Goal: Information Seeking & Learning: Find specific fact

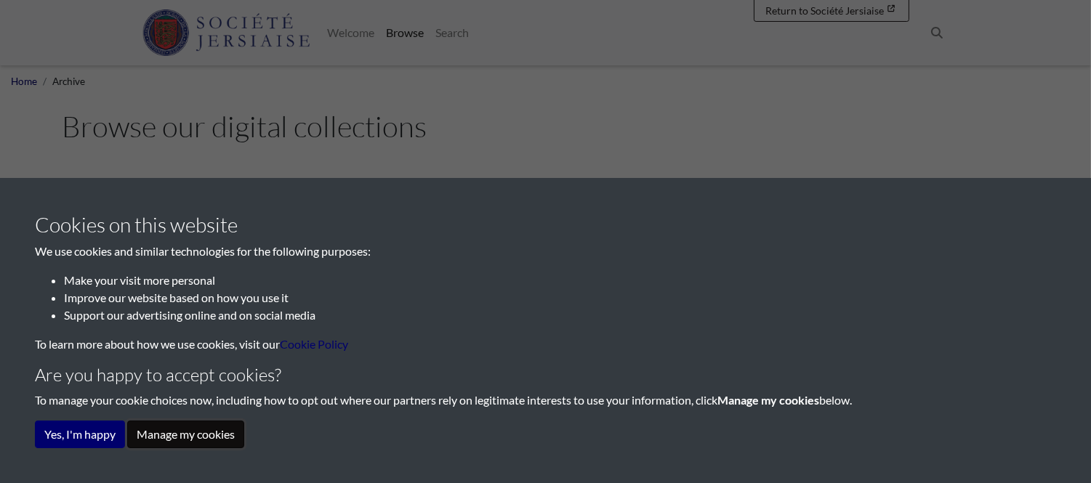
click at [185, 436] on button "Manage my cookies" at bounding box center [185, 435] width 117 height 28
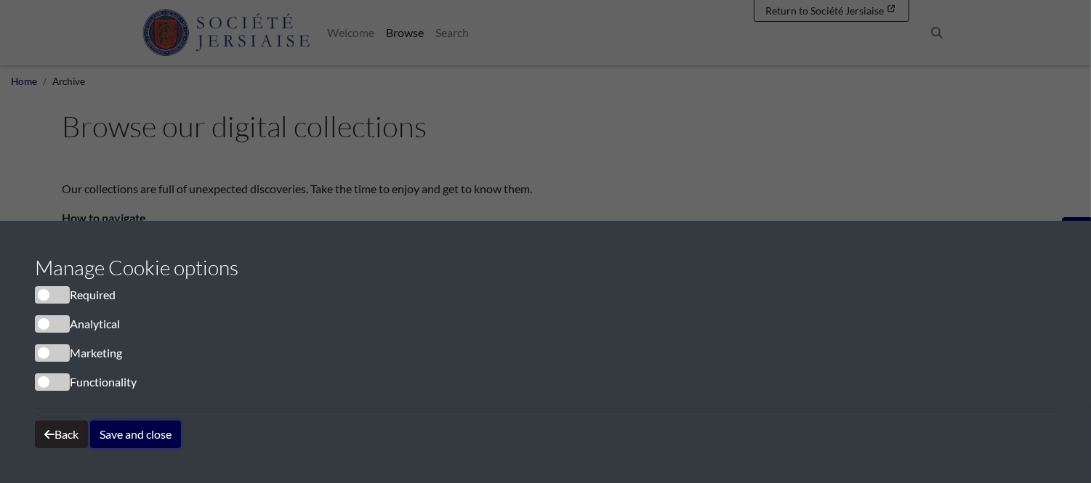
click at [181, 436] on button "Save and close" at bounding box center [135, 435] width 91 height 28
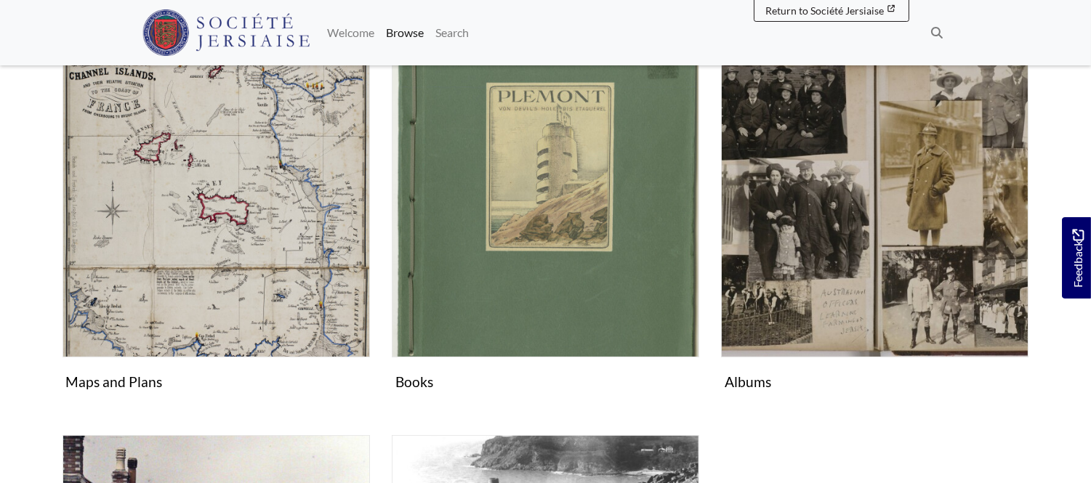
scroll to position [670, 0]
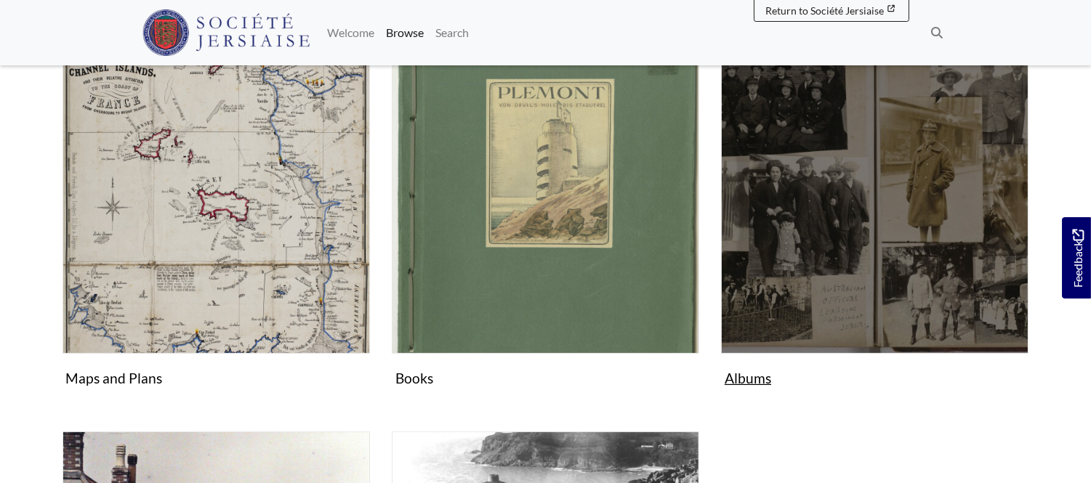
click at [744, 386] on figure "Albums Collection" at bounding box center [875, 220] width 308 height 346
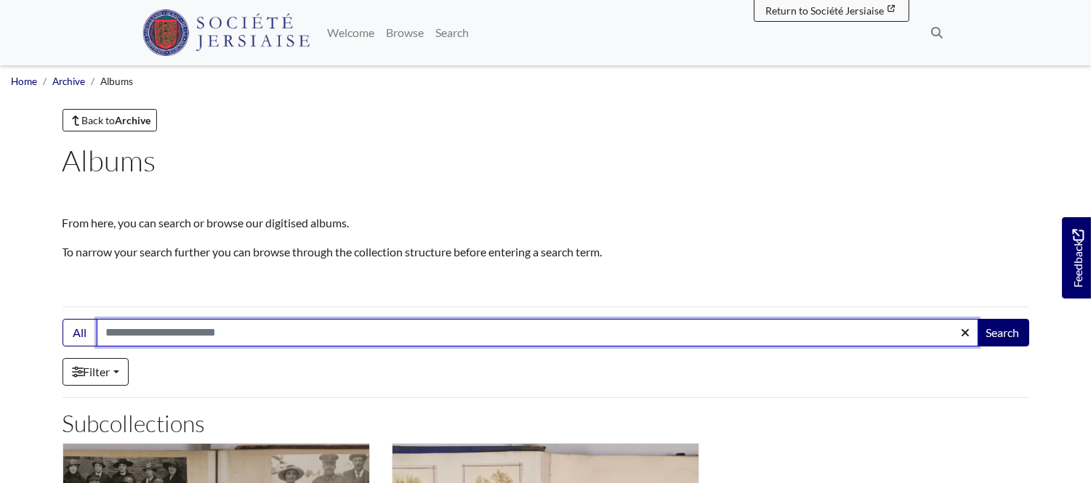
click at [169, 334] on input "Search:" at bounding box center [538, 333] width 882 height 28
type input "********"
click at [977, 319] on button "Search" at bounding box center [1003, 333] width 52 height 28
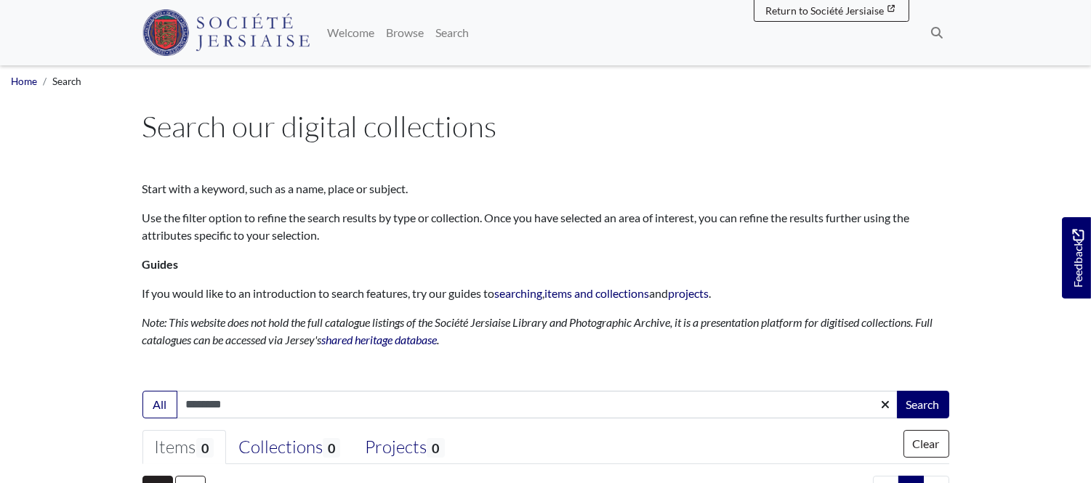
drag, startPoint x: 1090, startPoint y: 118, endPoint x: 1101, endPoint y: 209, distance: 92.2
click at [1090, 209] on html "Menu" at bounding box center [545, 433] width 1091 height 866
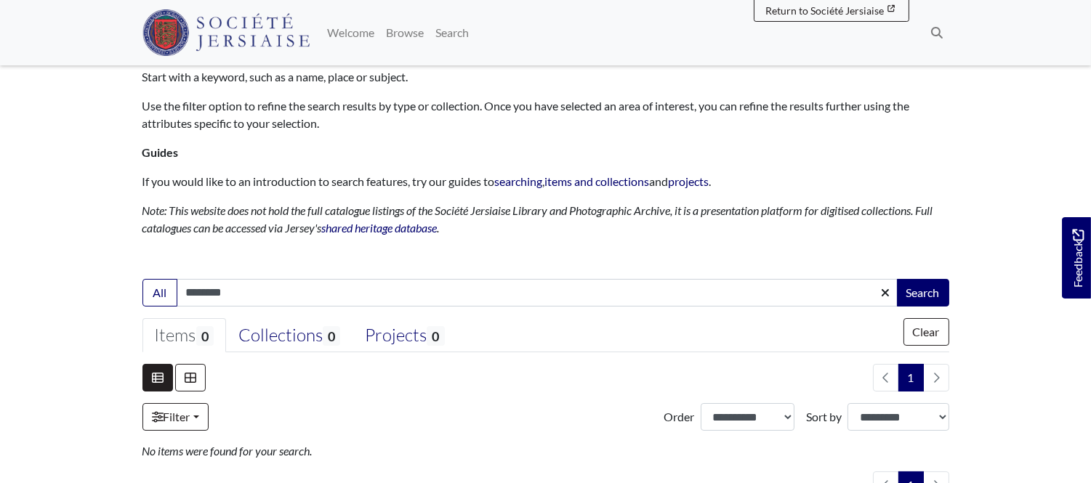
scroll to position [127, 0]
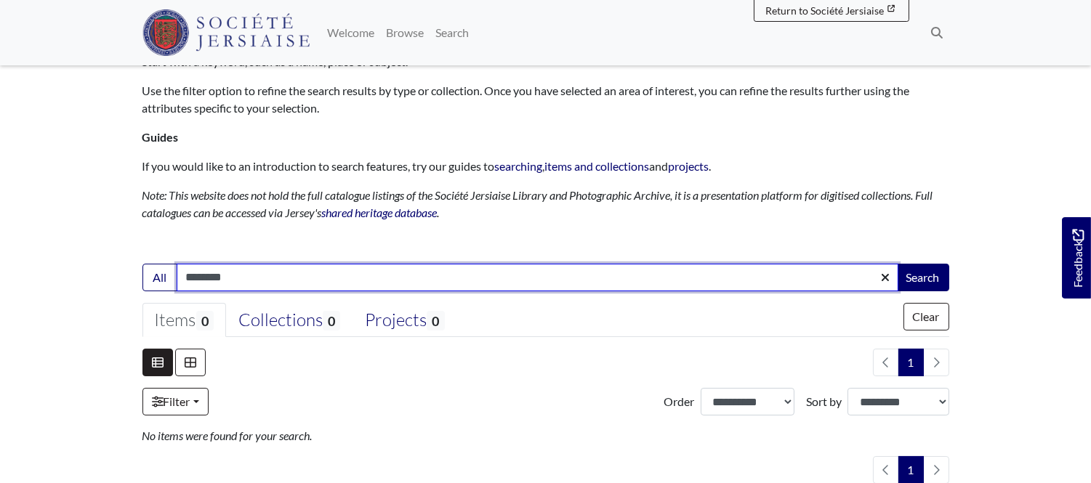
drag, startPoint x: 270, startPoint y: 267, endPoint x: 109, endPoint y: 257, distance: 160.9
click at [109, 257] on body "Menu" at bounding box center [545, 306] width 1091 height 866
type input "*********"
click at [897, 264] on button "Search" at bounding box center [923, 278] width 52 height 28
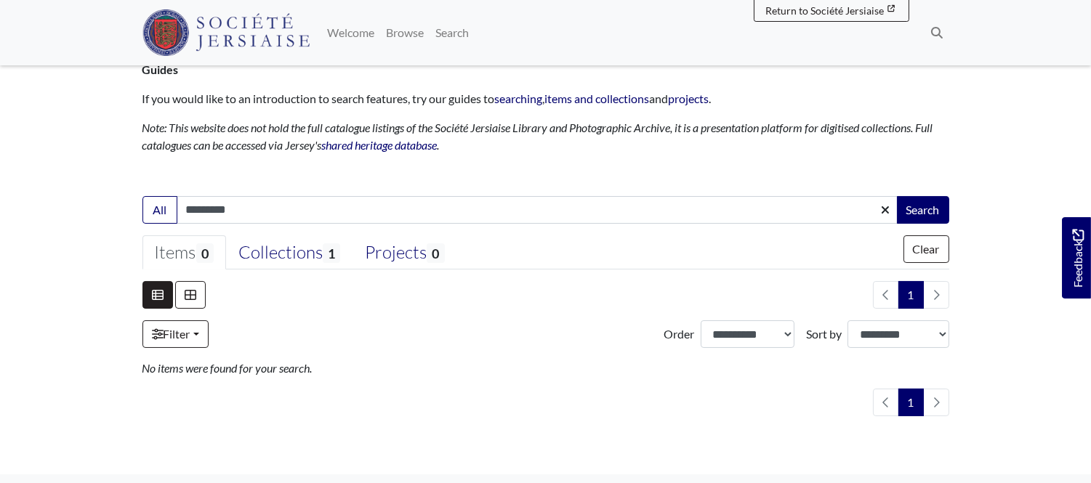
scroll to position [200, 0]
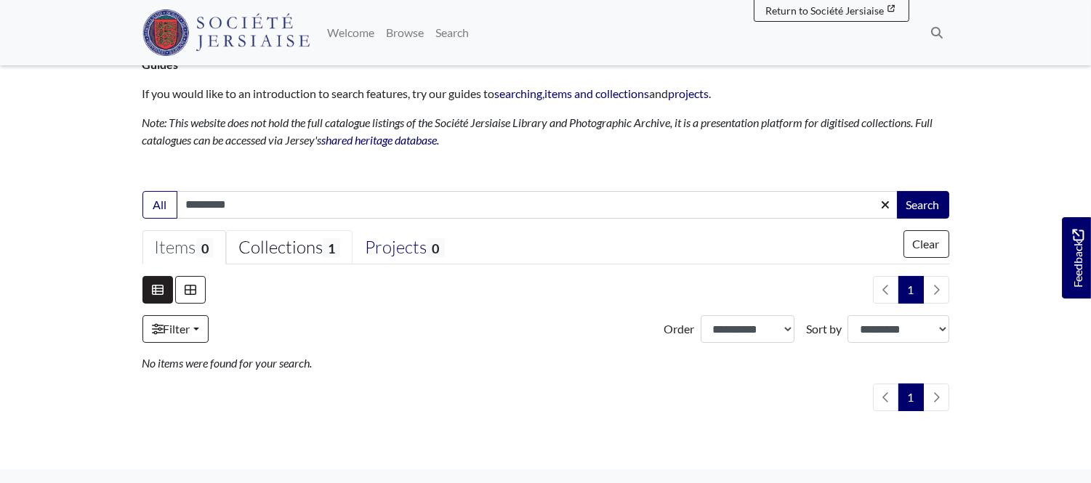
click at [300, 249] on div "Collections 1" at bounding box center [289, 248] width 102 height 22
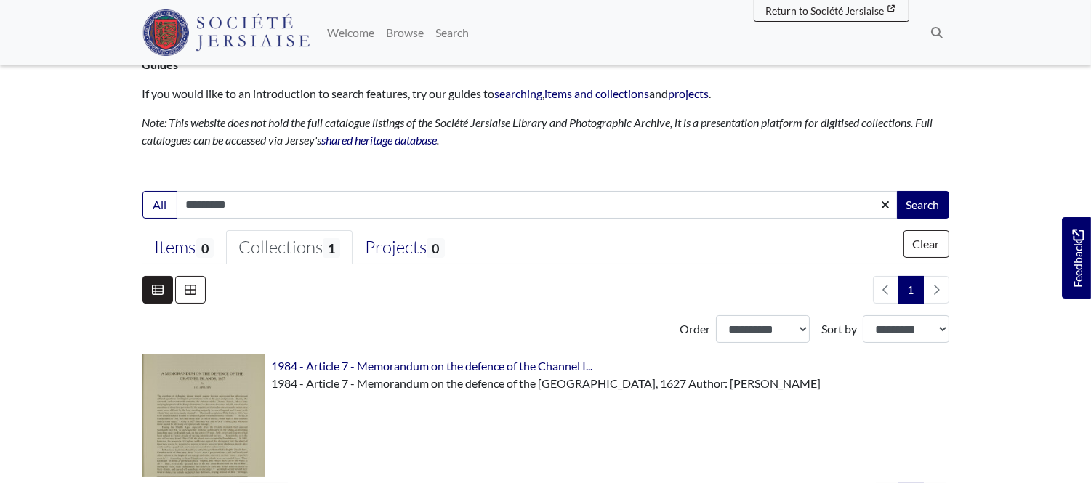
click at [300, 249] on div "Collections 1" at bounding box center [289, 248] width 102 height 22
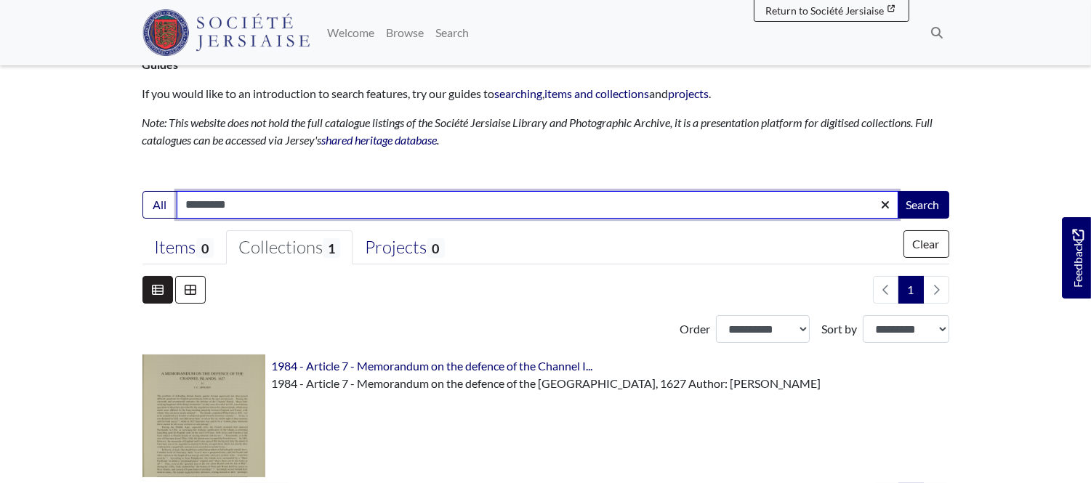
drag, startPoint x: 252, startPoint y: 212, endPoint x: 122, endPoint y: 197, distance: 130.9
click at [122, 197] on body "Menu" at bounding box center [545, 282] width 1091 height 965
type input "**********"
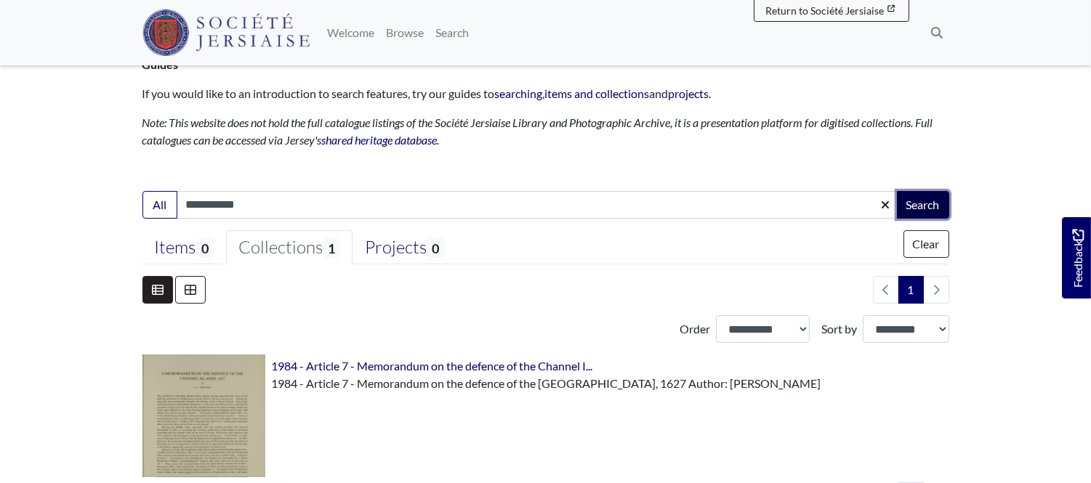
click at [925, 198] on button "Search" at bounding box center [923, 205] width 52 height 28
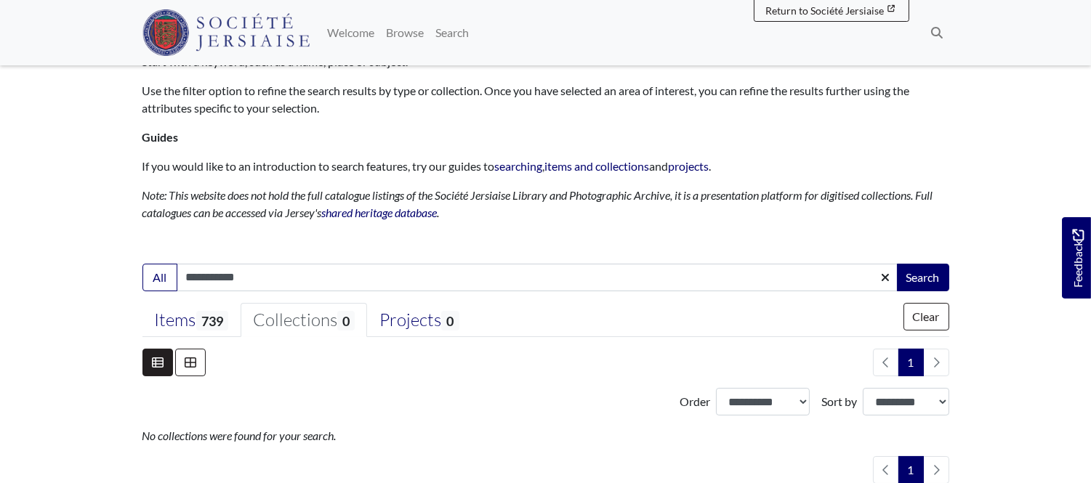
scroll to position [132, 0]
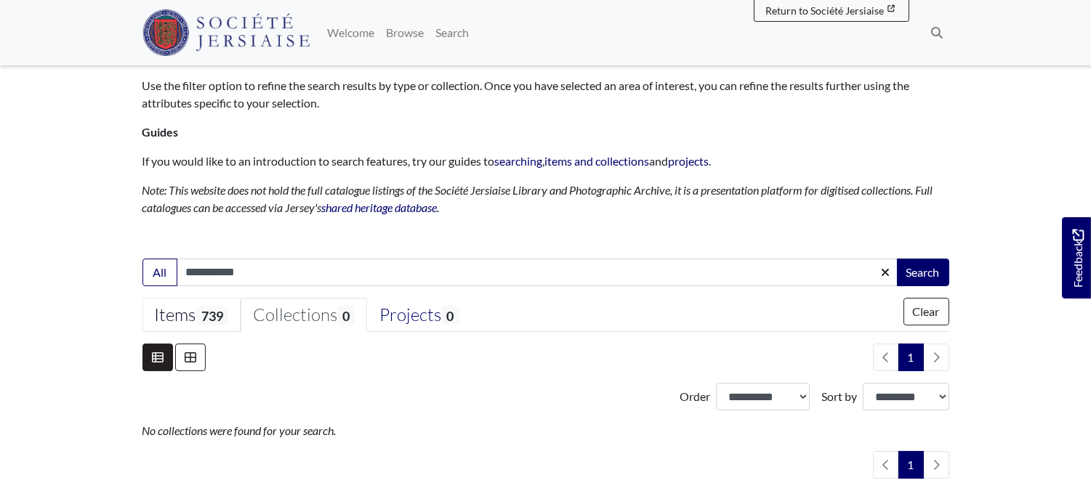
click at [200, 315] on span "739" at bounding box center [212, 316] width 32 height 20
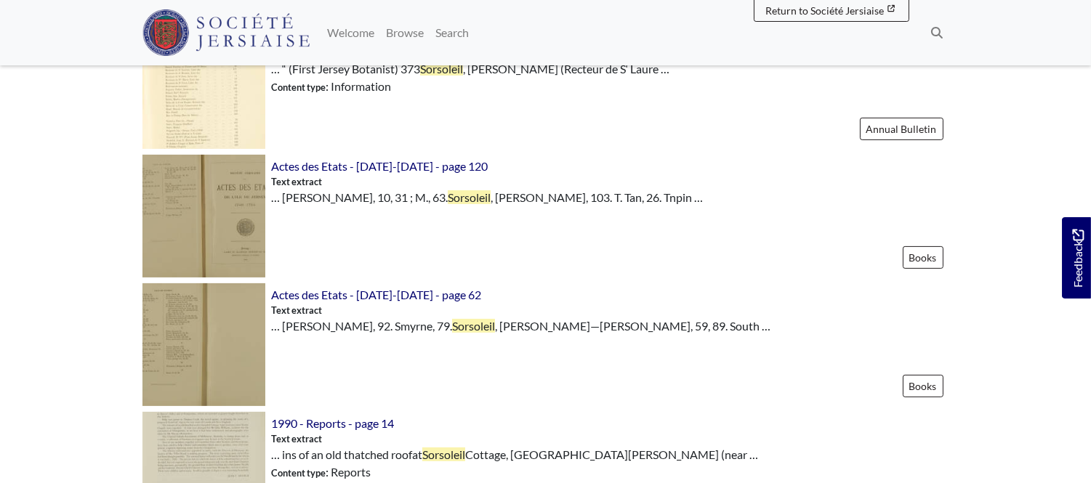
scroll to position [0, 0]
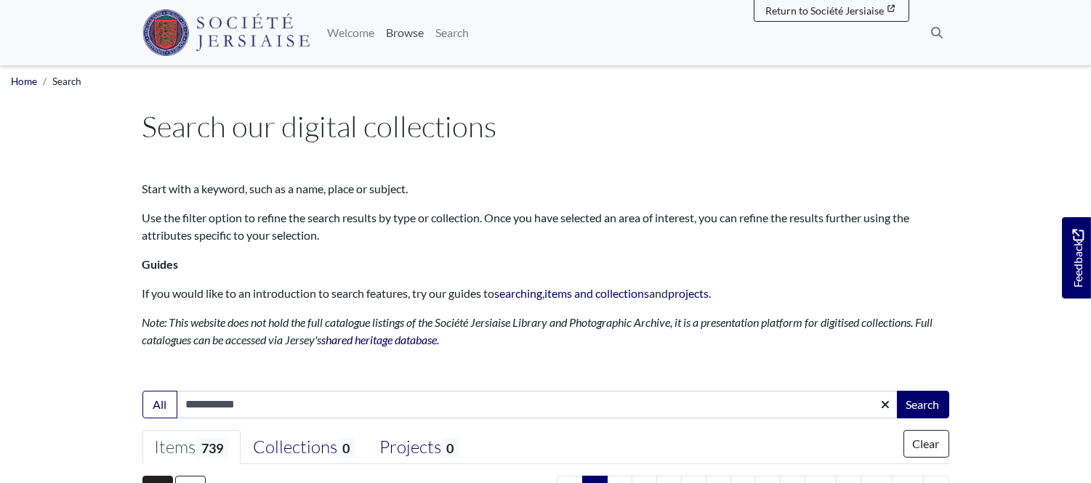
click at [395, 34] on link "Browse" at bounding box center [404, 32] width 49 height 29
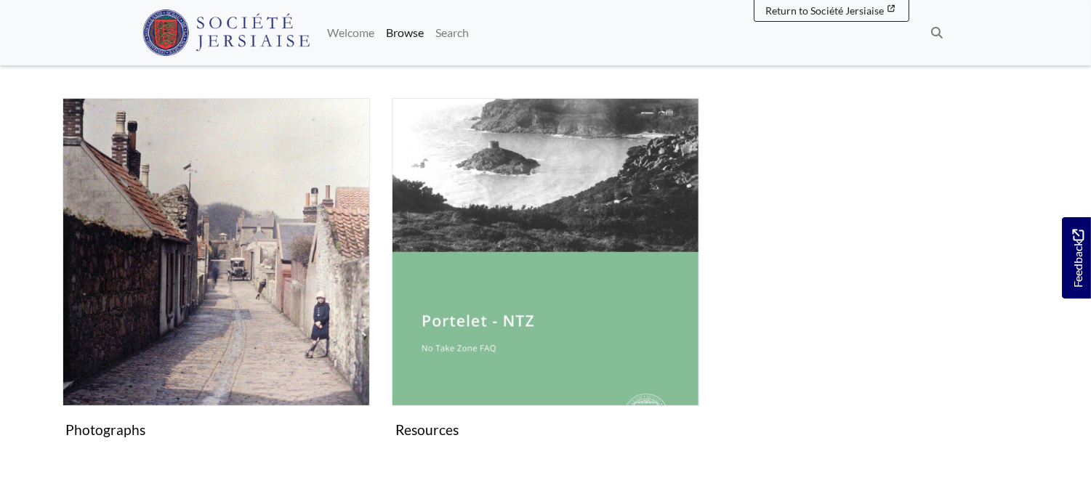
scroll to position [1007, 0]
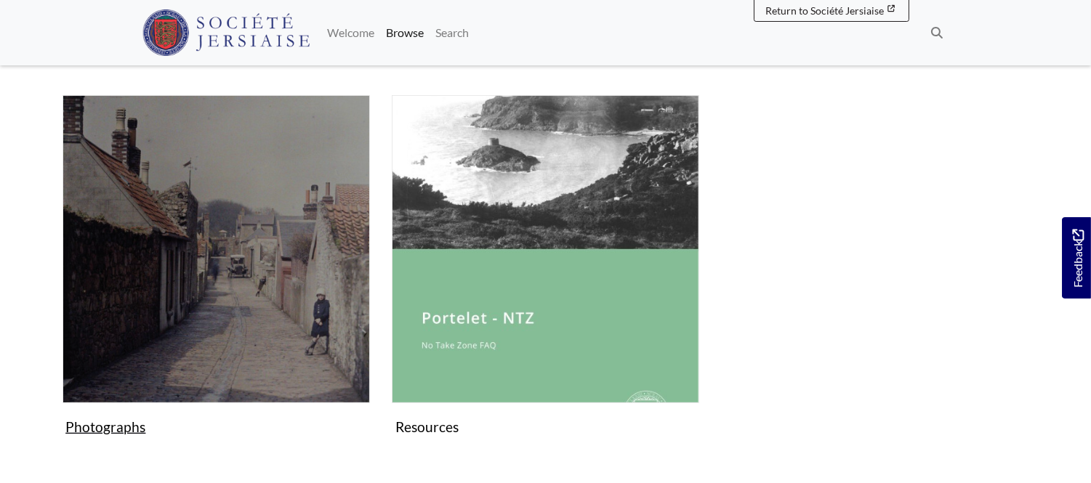
click at [103, 427] on figure "Photographs Collection" at bounding box center [217, 268] width 308 height 346
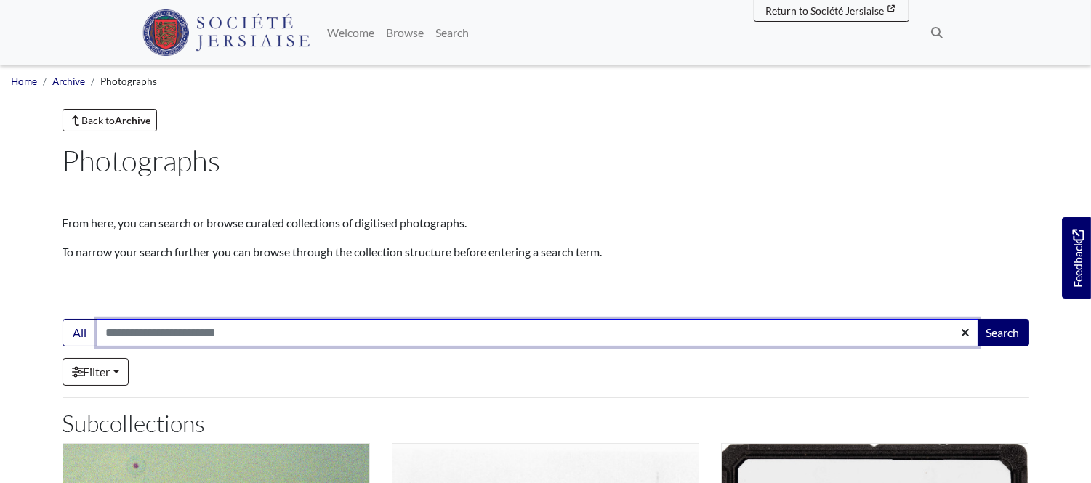
click at [171, 331] on input "Search:" at bounding box center [538, 333] width 882 height 28
click at [977, 319] on button "Search" at bounding box center [1003, 333] width 52 height 28
click at [134, 338] on input "********" at bounding box center [538, 333] width 882 height 28
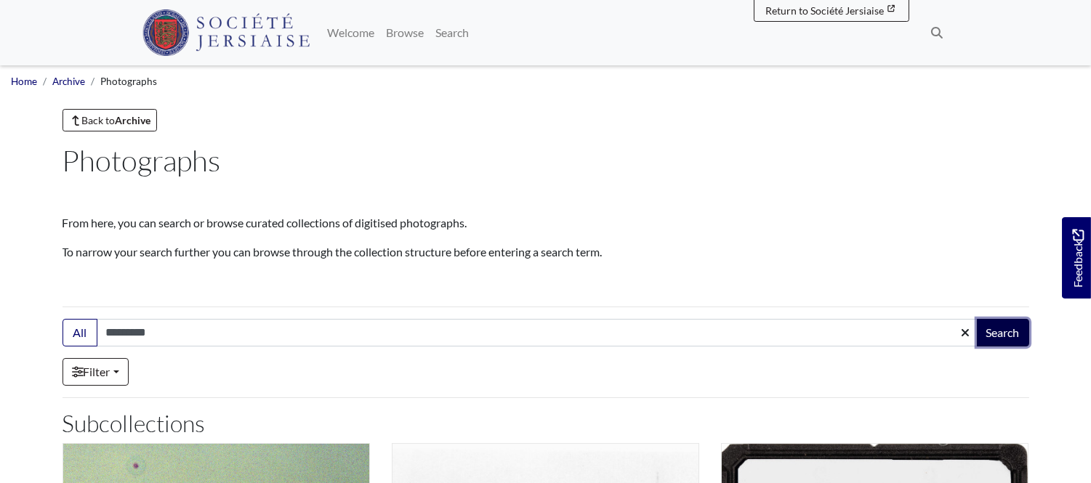
click at [997, 333] on button "Search" at bounding box center [1003, 333] width 52 height 28
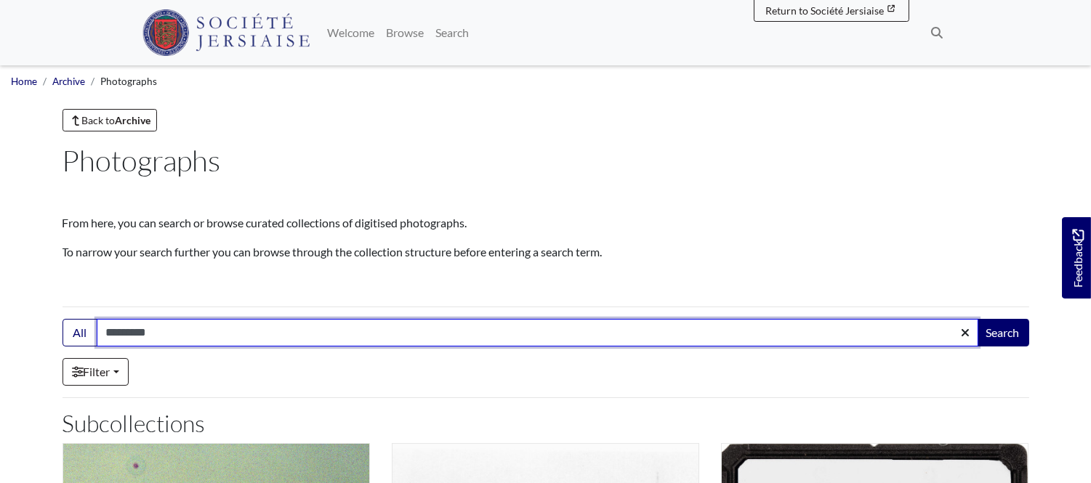
drag, startPoint x: 162, startPoint y: 334, endPoint x: 3, endPoint y: 324, distance: 159.5
type input "*********"
click at [977, 319] on button "Search" at bounding box center [1003, 333] width 52 height 28
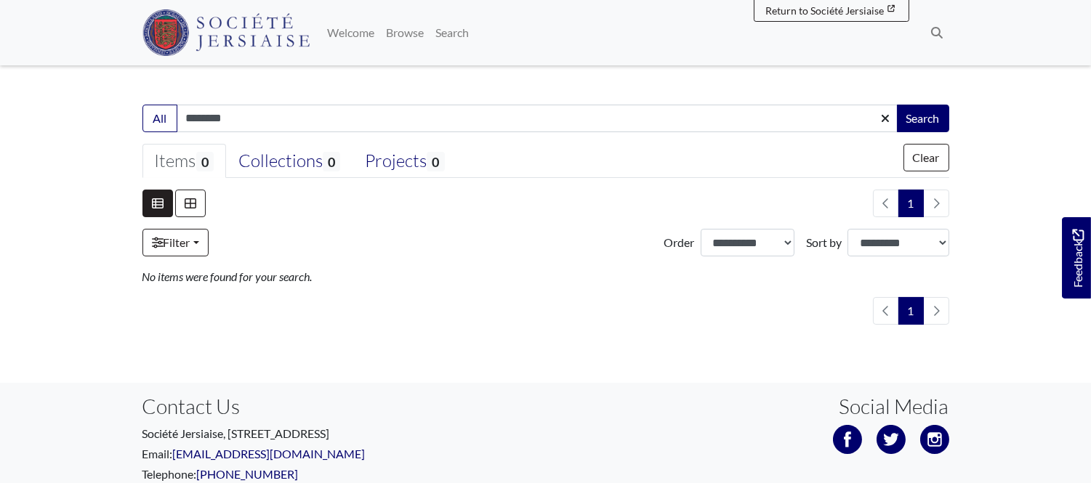
scroll to position [281, 0]
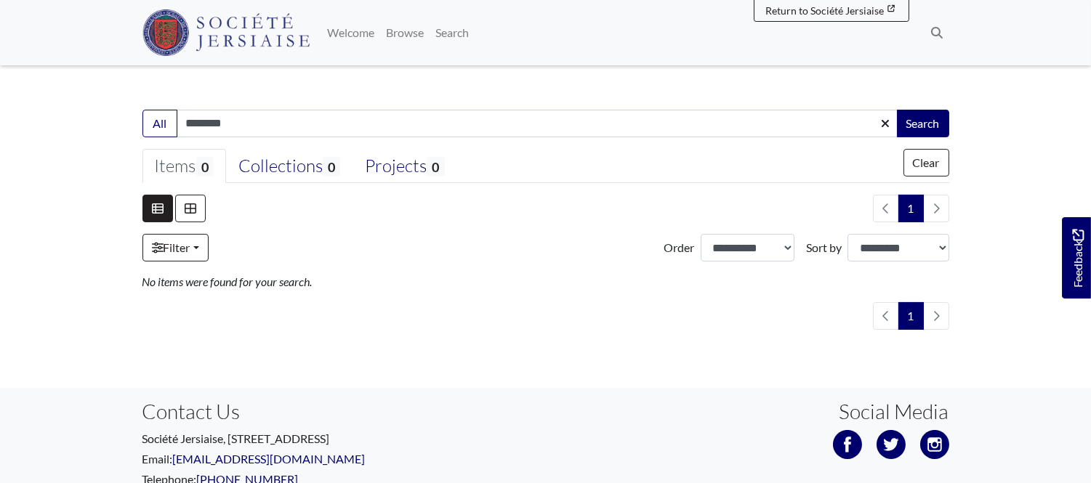
drag, startPoint x: 260, startPoint y: 126, endPoint x: 31, endPoint y: 61, distance: 238.0
click at [31, 61] on body "Menu" at bounding box center [545, 152] width 1091 height 866
type input "*********"
click at [897, 110] on button "Search" at bounding box center [923, 124] width 52 height 28
